Goal: Task Accomplishment & Management: Use online tool/utility

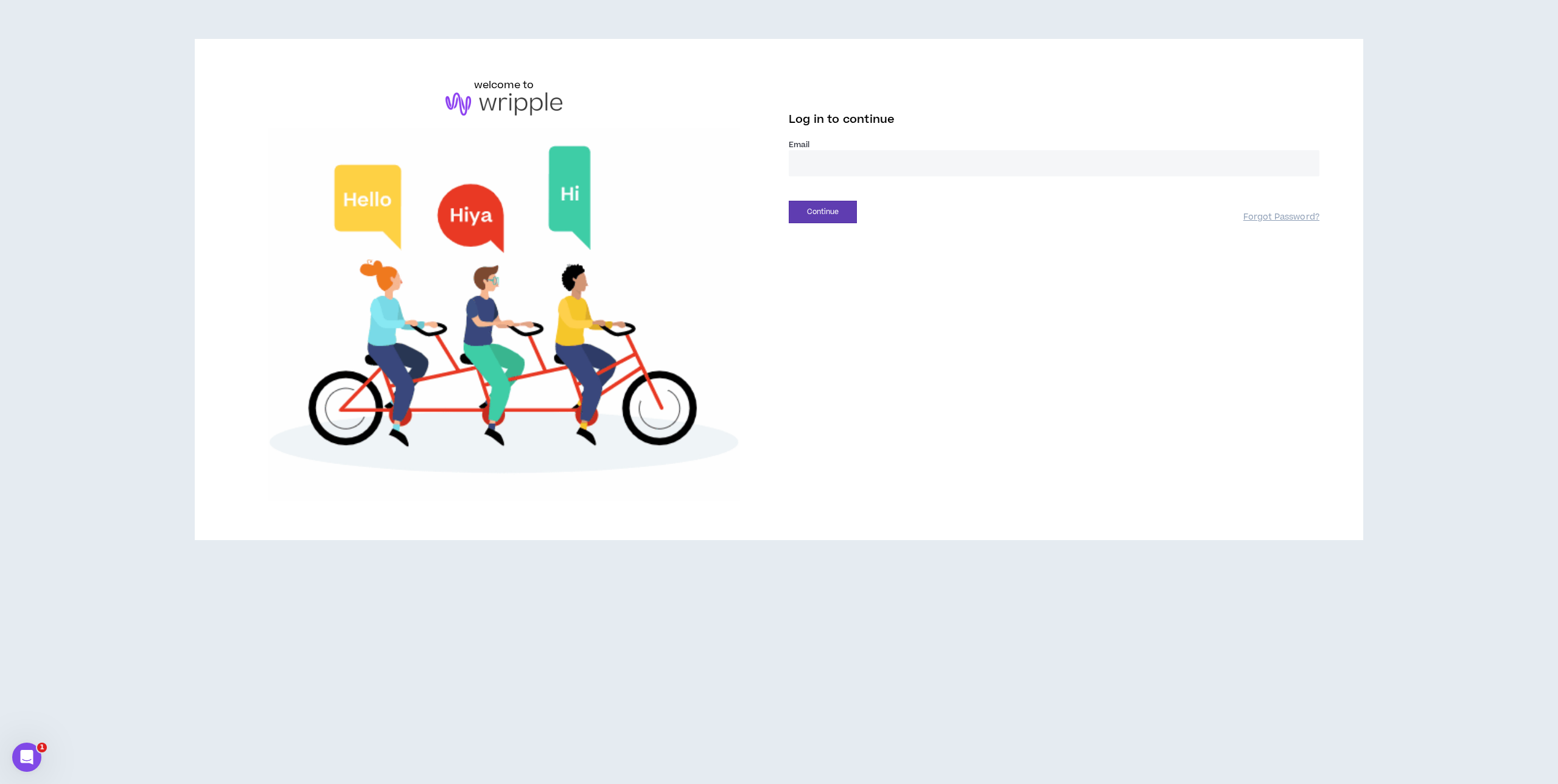
click at [796, 165] on input "email" at bounding box center [1054, 163] width 531 height 26
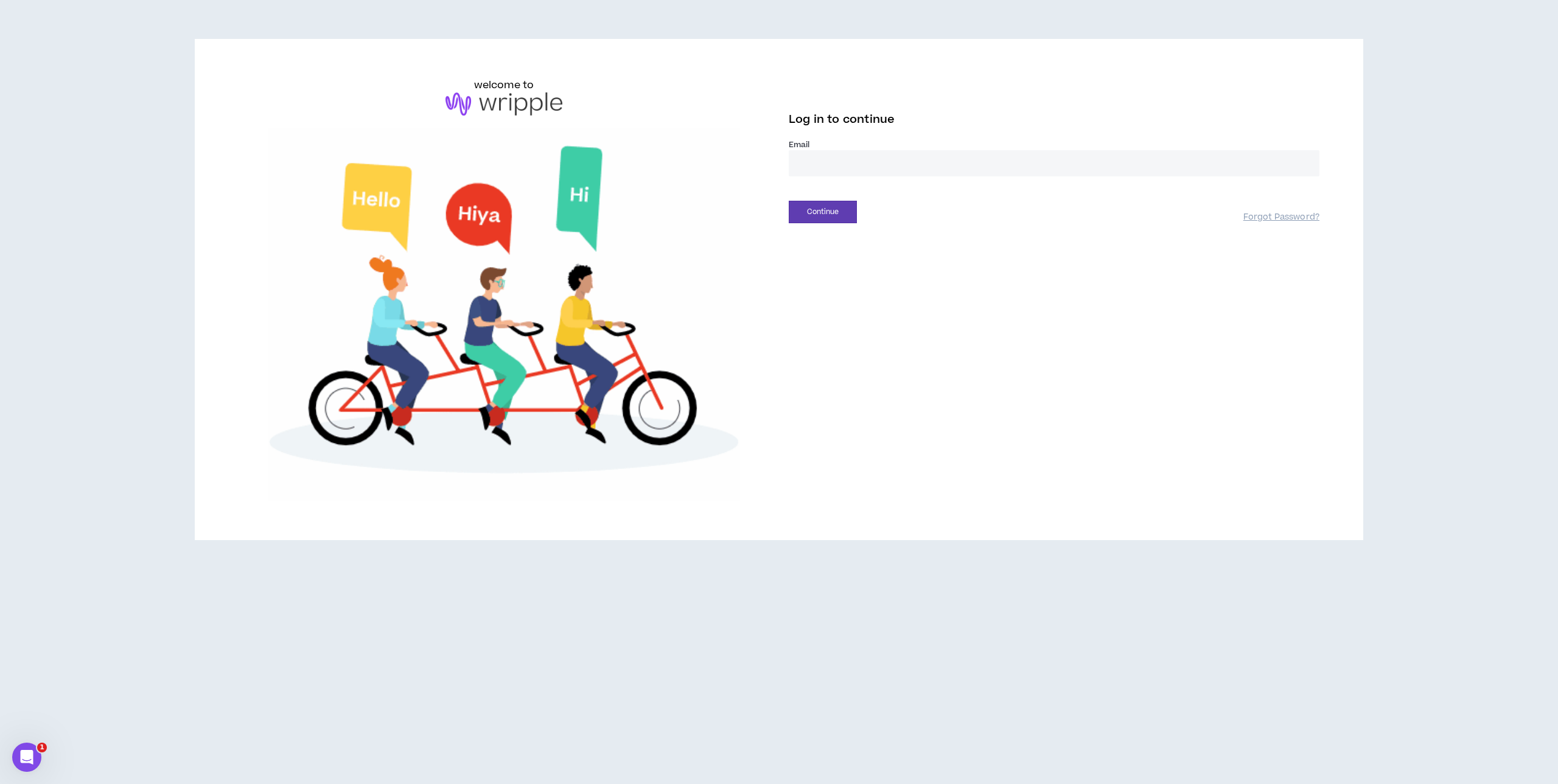
type input "**********"
click at [826, 210] on button "Continue" at bounding box center [822, 212] width 68 height 23
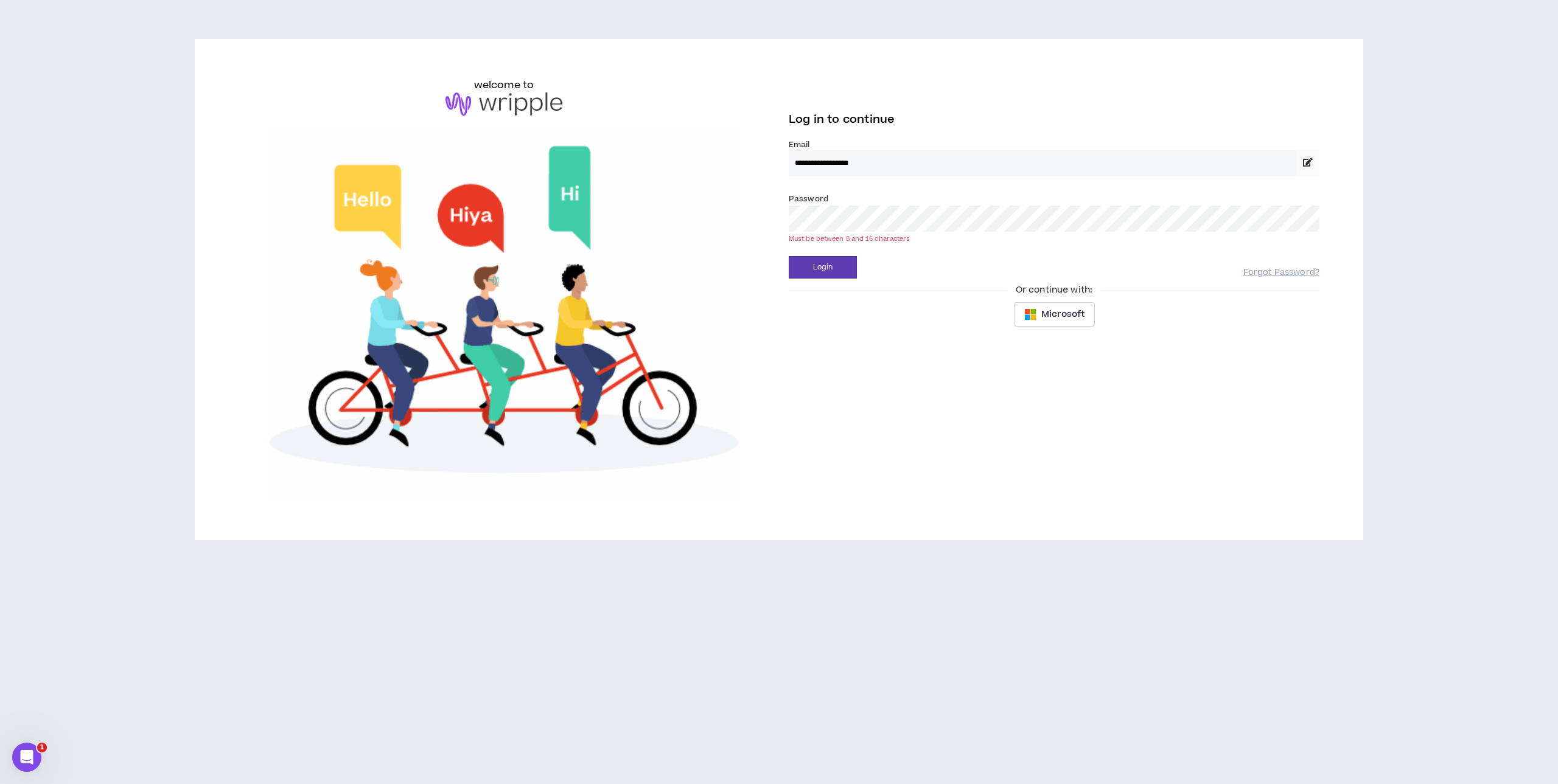
click at [789, 256] on button "Login" at bounding box center [822, 268] width 68 height 23
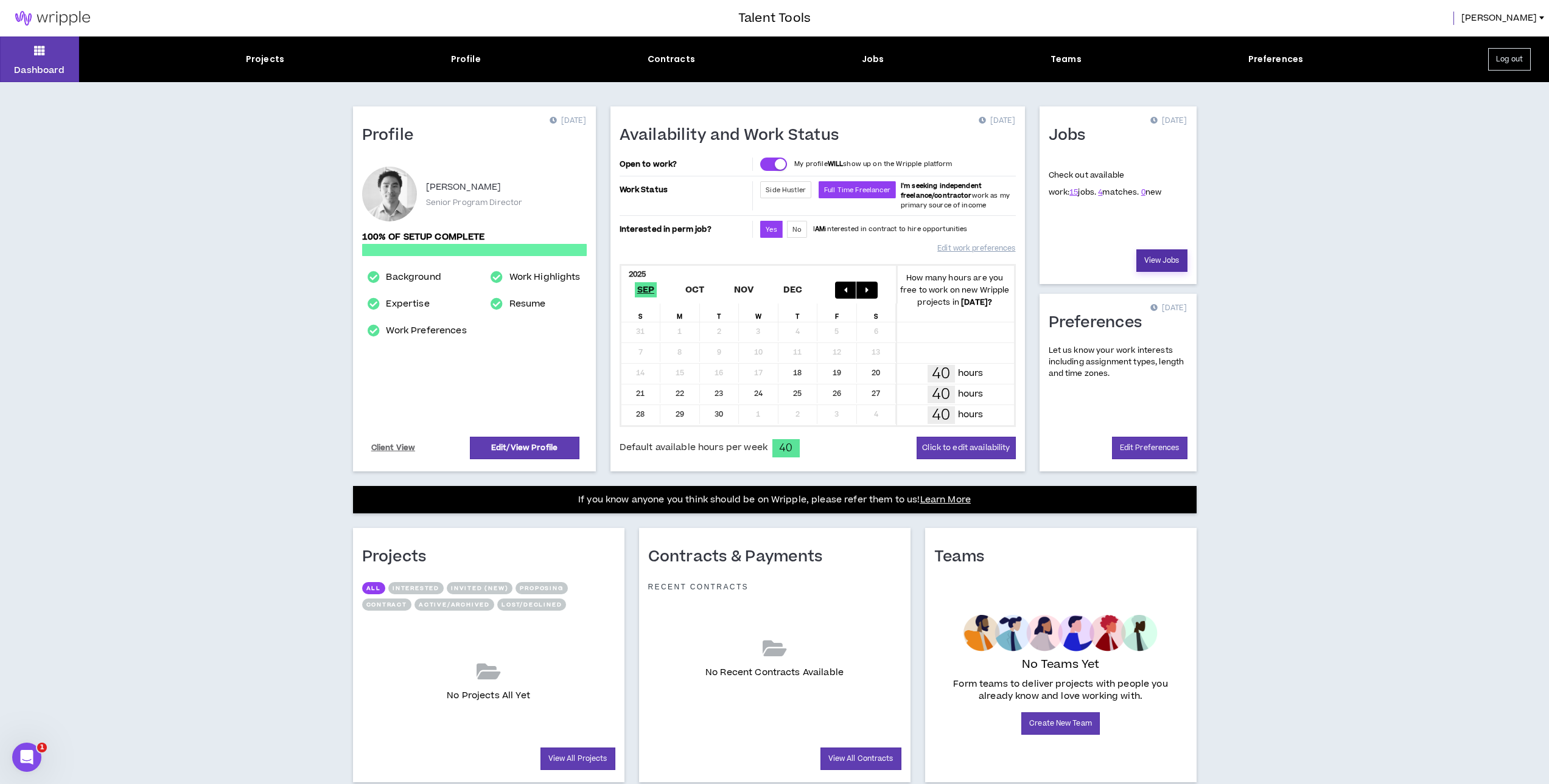
click at [1165, 260] on link "View Jobs" at bounding box center [1161, 261] width 51 height 23
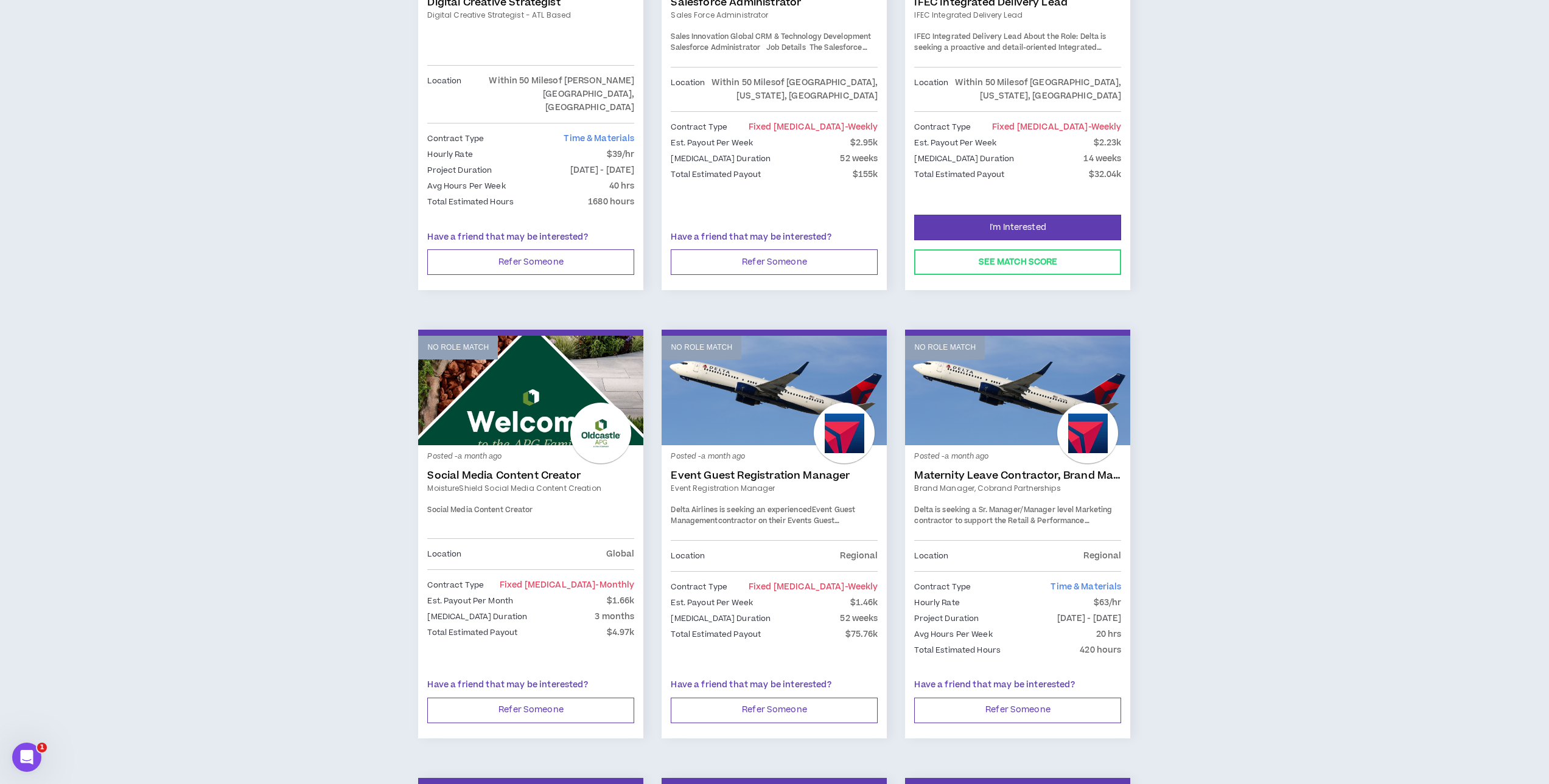
scroll to position [875, 0]
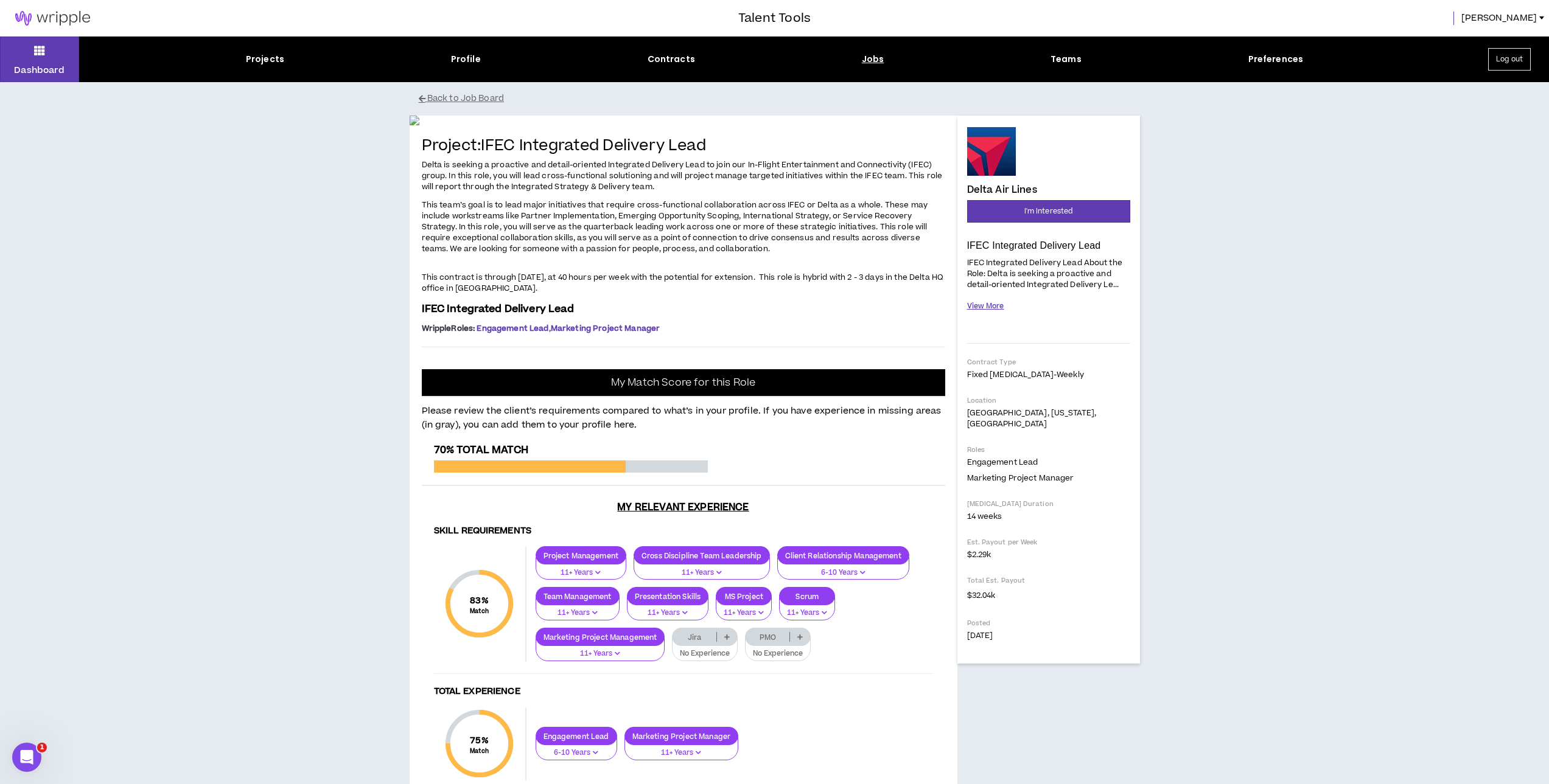
click at [979, 306] on button "View More" at bounding box center [986, 307] width 37 height 21
